Goal: Find specific page/section: Find specific page/section

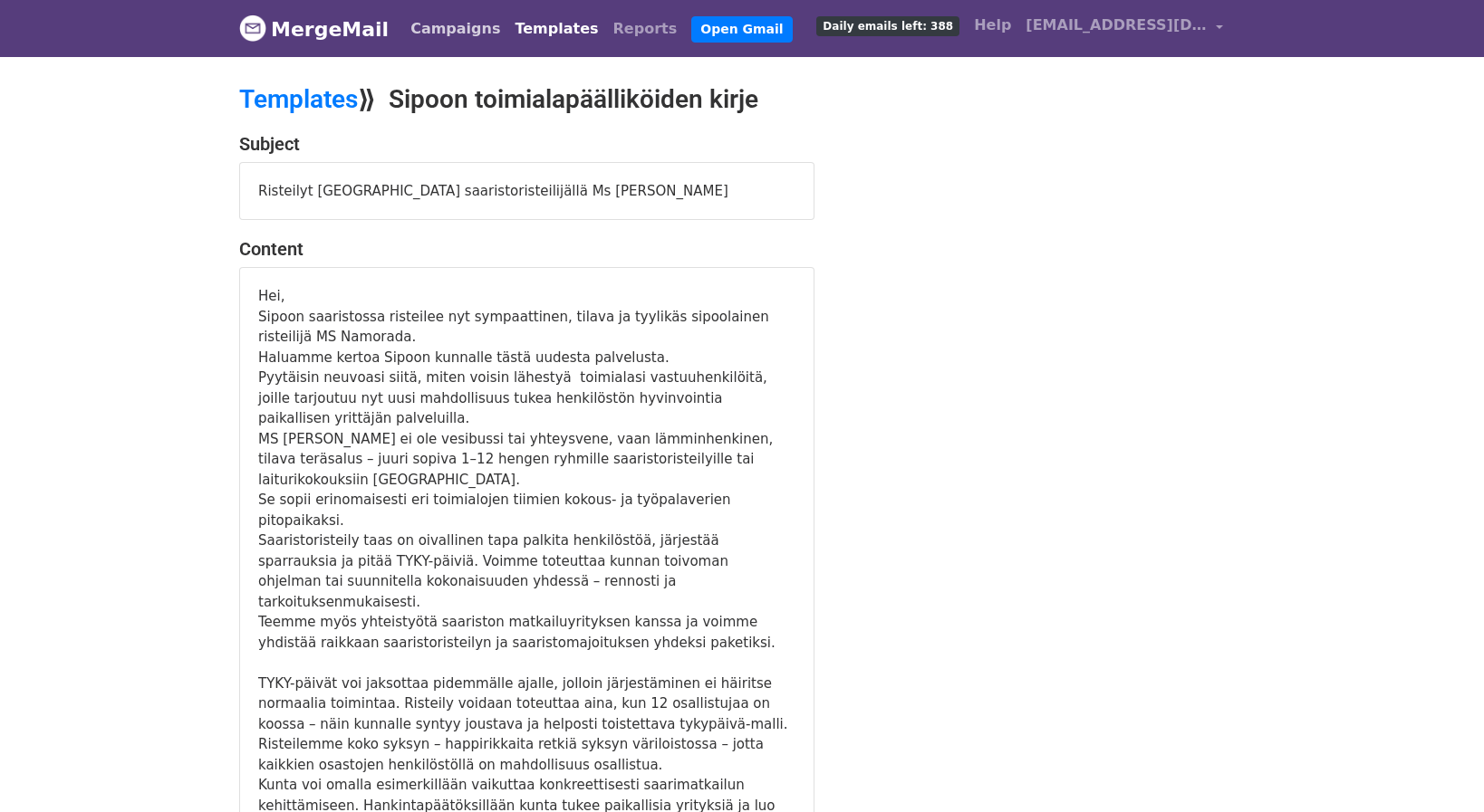
click at [436, 26] on link "Campaigns" at bounding box center [455, 29] width 104 height 36
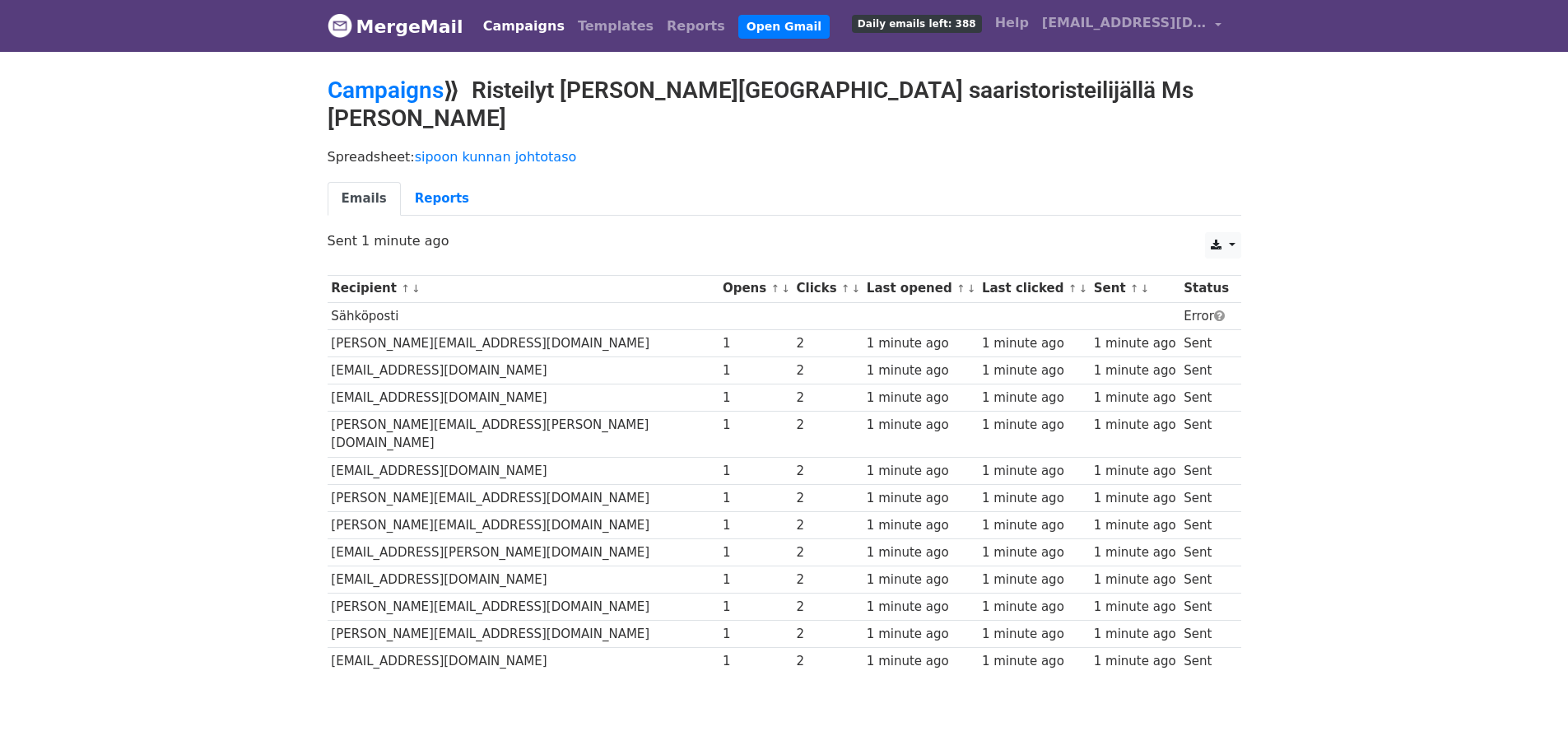
scroll to position [25, 0]
